Goal: Transaction & Acquisition: Purchase product/service

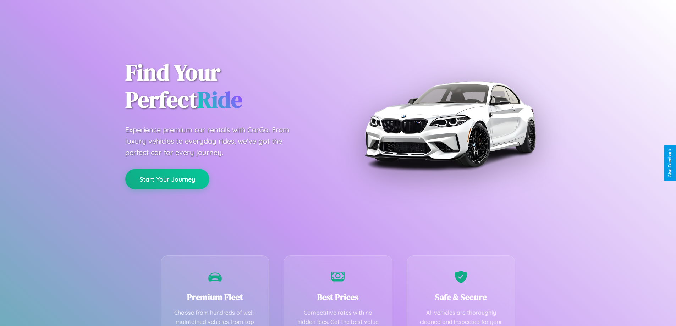
scroll to position [140, 0]
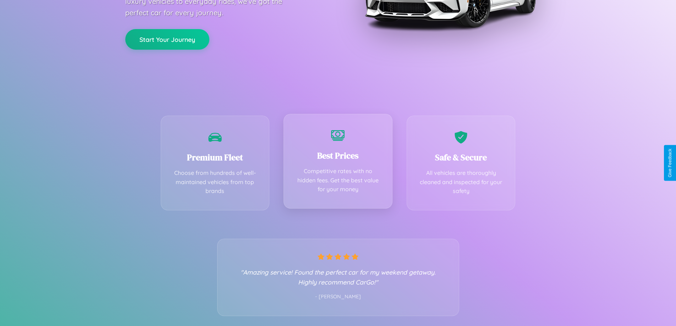
click at [338, 163] on div "Best Prices Competitive rates with no hidden fees. Get the best value for your …" at bounding box center [338, 161] width 109 height 95
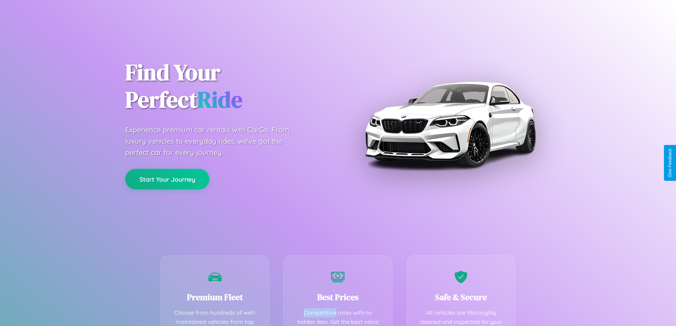
scroll to position [207, 0]
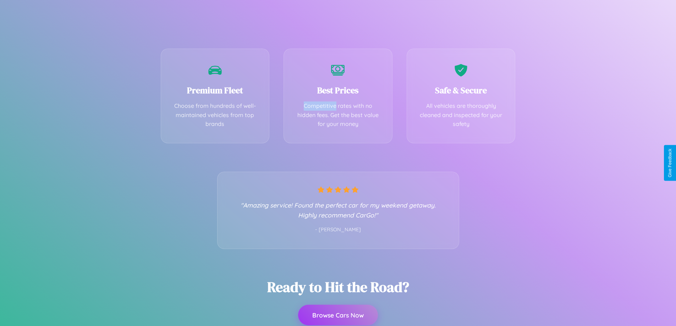
click at [338, 316] on button "Browse Cars Now" at bounding box center [338, 315] width 80 height 21
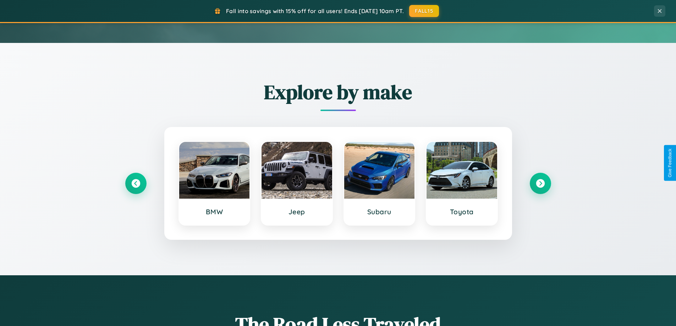
scroll to position [306, 0]
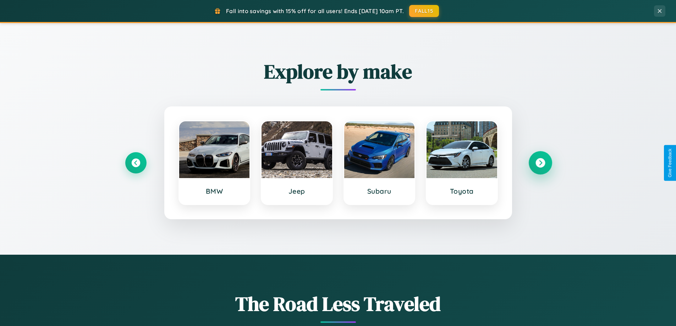
click at [540, 163] on icon at bounding box center [541, 163] width 10 height 10
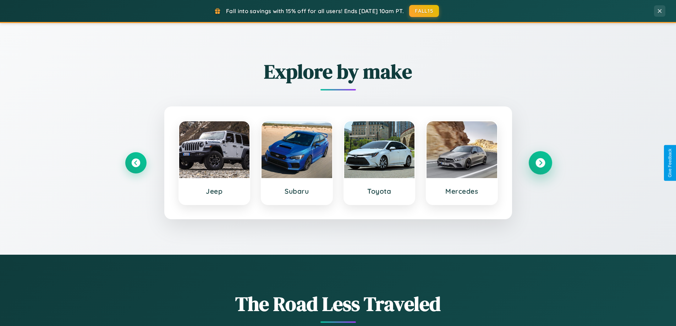
click at [540, 163] on icon at bounding box center [541, 163] width 10 height 10
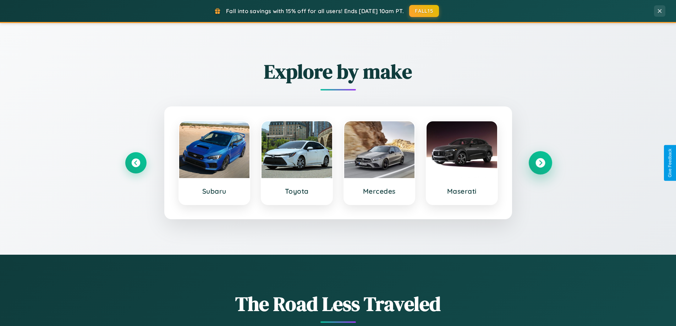
click at [540, 163] on icon at bounding box center [541, 163] width 10 height 10
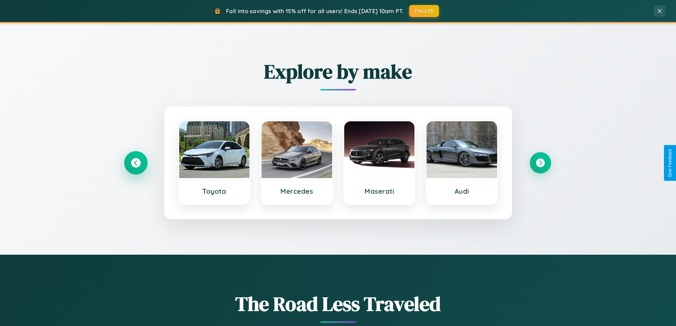
click at [136, 163] on icon at bounding box center [136, 163] width 10 height 10
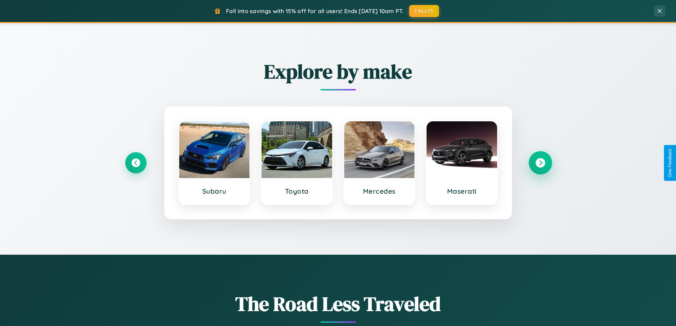
click at [540, 163] on icon at bounding box center [541, 163] width 10 height 10
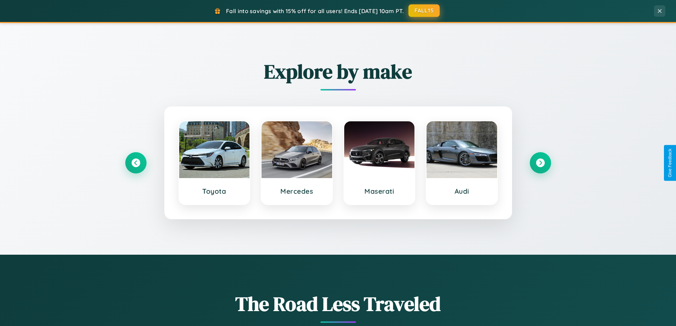
click at [425, 11] on button "FALL15" at bounding box center [424, 10] width 31 height 13
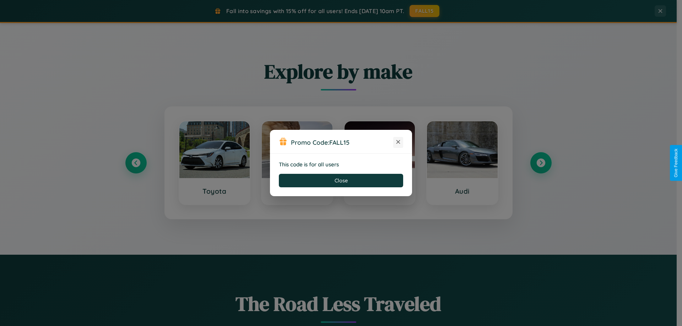
click at [398, 142] on icon at bounding box center [397, 141] width 7 height 7
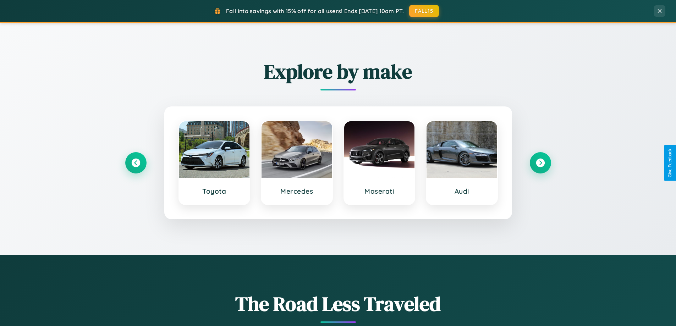
scroll to position [0, 0]
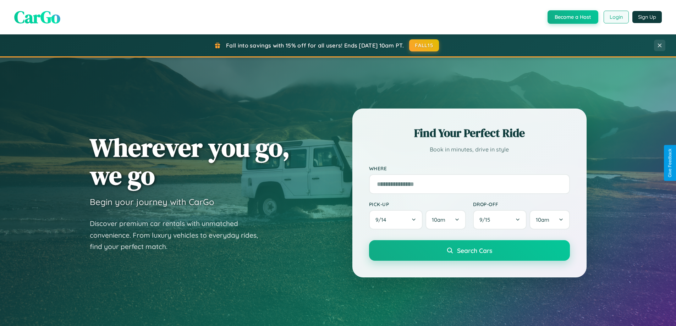
click at [616, 17] on button "Login" at bounding box center [616, 17] width 25 height 13
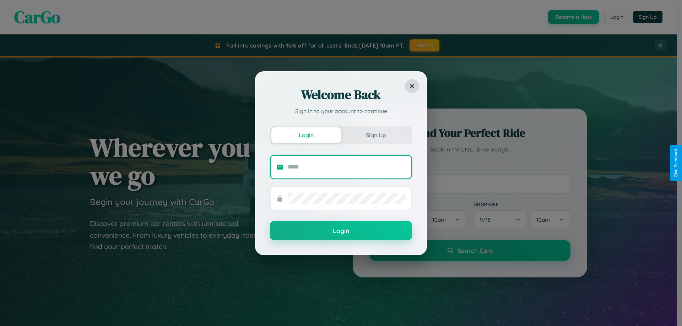
click at [346, 167] on input "text" at bounding box center [347, 167] width 118 height 11
type input "**********"
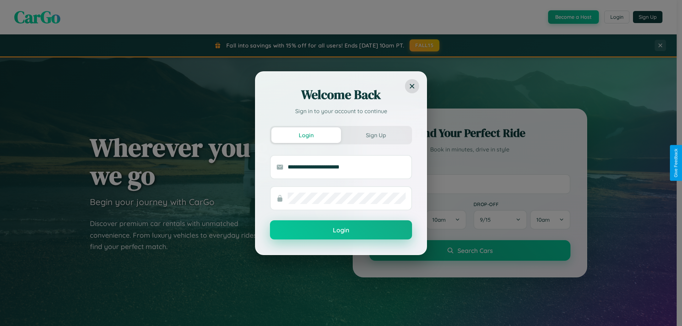
click at [341, 230] on button "Login" at bounding box center [341, 229] width 142 height 19
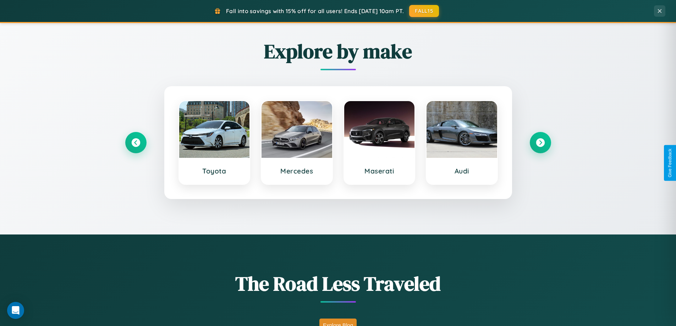
scroll to position [306, 0]
